Goal: Information Seeking & Learning: Find specific page/section

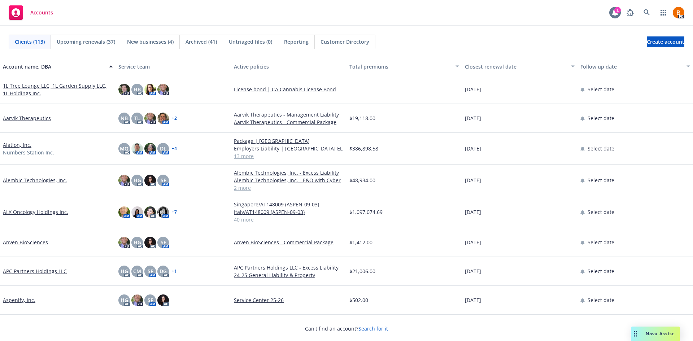
click at [615, 10] on div "1" at bounding box center [617, 10] width 6 height 6
click at [644, 11] on icon at bounding box center [646, 12] width 6 height 6
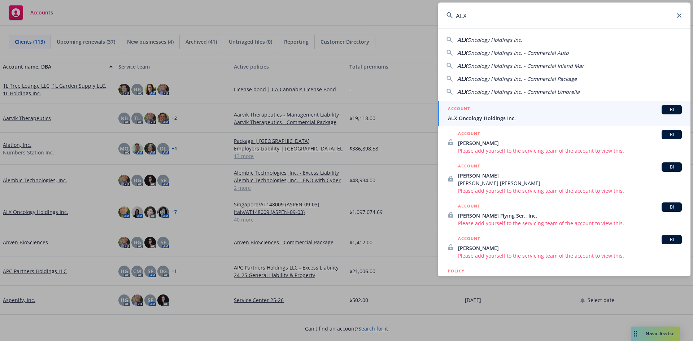
type input "ALX"
click at [524, 110] on div "ACCOUNT BI" at bounding box center [565, 109] width 234 height 9
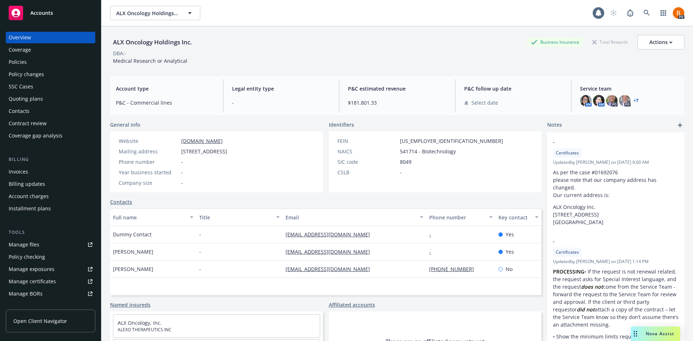
click at [15, 59] on div "Policies" at bounding box center [18, 62] width 18 height 12
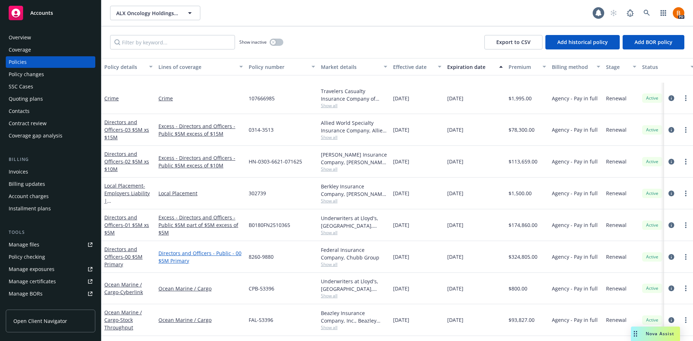
scroll to position [433, 0]
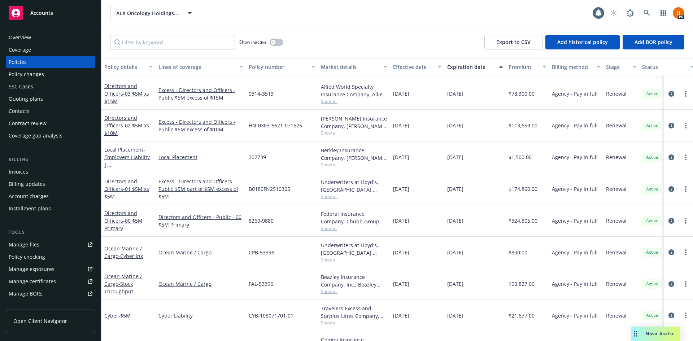
click at [668, 221] on icon "circleInformation" at bounding box center [671, 221] width 6 height 6
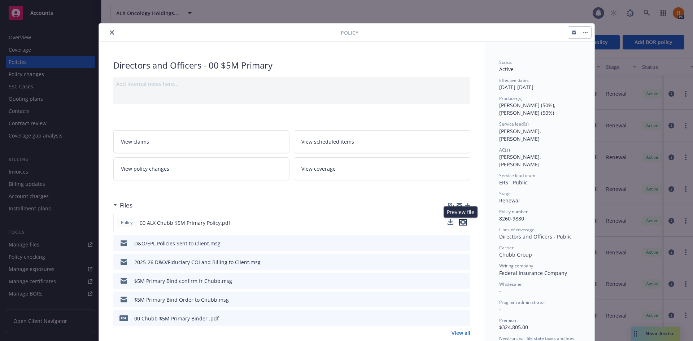
click at [462, 223] on icon "preview file" at bounding box center [463, 222] width 6 height 5
click at [113, 32] on button "close" at bounding box center [111, 32] width 9 height 9
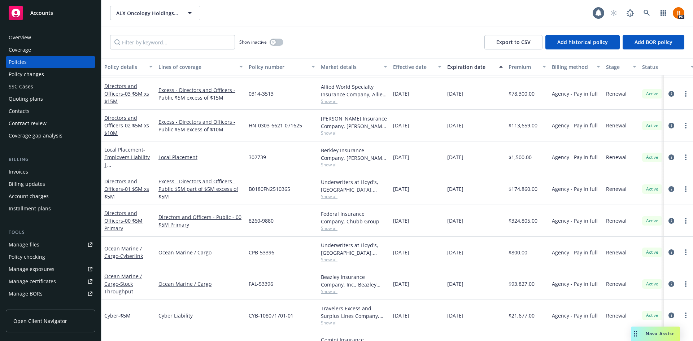
click at [43, 10] on span "Accounts" at bounding box center [41, 13] width 23 height 6
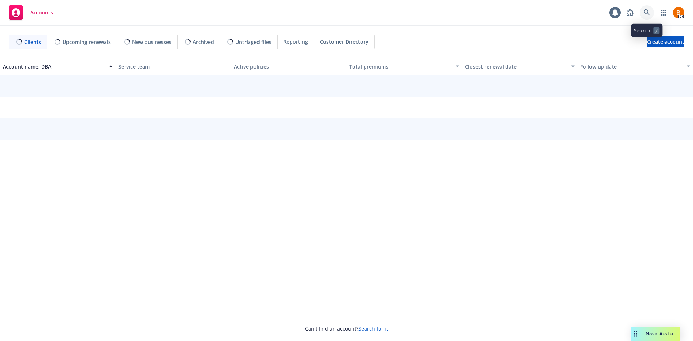
click at [651, 10] on link at bounding box center [646, 12] width 14 height 14
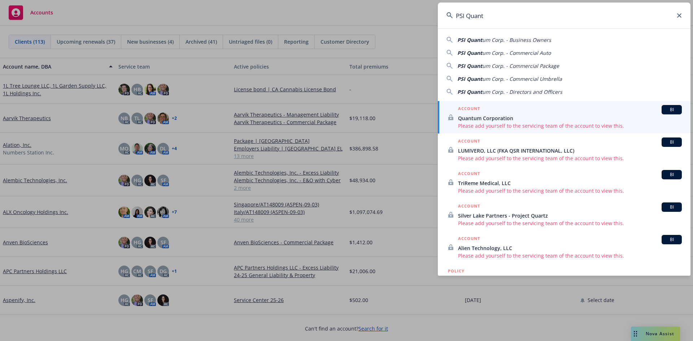
click at [534, 36] on span "um Corp. - Business Owners" at bounding box center [516, 39] width 69 height 7
type input "PSI Quantum Corp. - Business Owners"
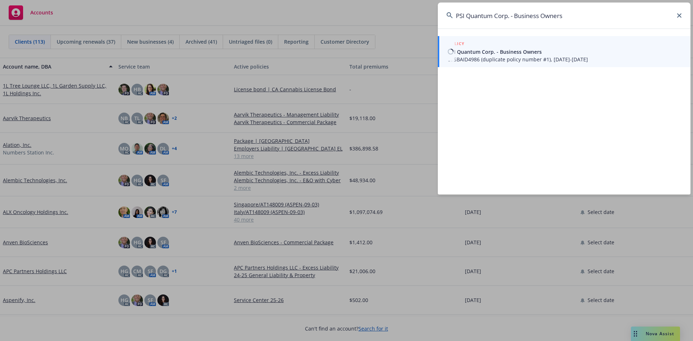
click at [504, 54] on span "PSI Quantum Corp. - Business Owners" at bounding box center [565, 52] width 234 height 8
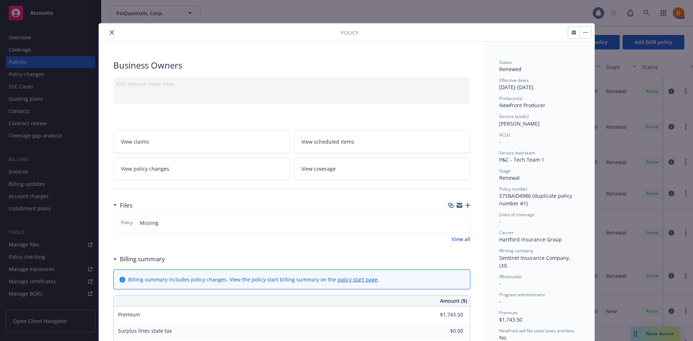
click at [109, 30] on button "close" at bounding box center [111, 32] width 9 height 9
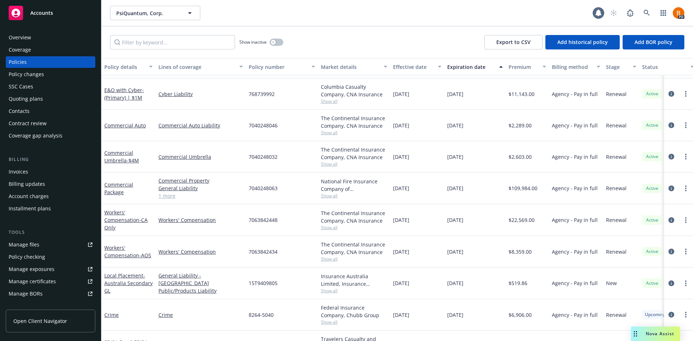
scroll to position [228, 0]
